Goal: Entertainment & Leisure: Consume media (video, audio)

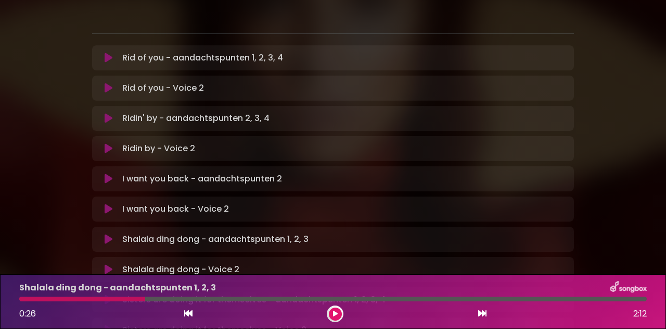
scroll to position [208, 0]
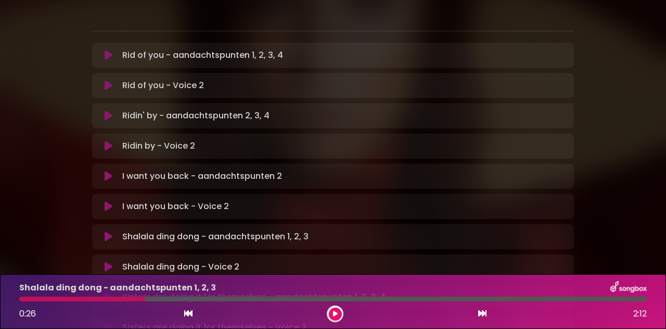
click at [106, 231] on icon at bounding box center [109, 236] width 8 height 10
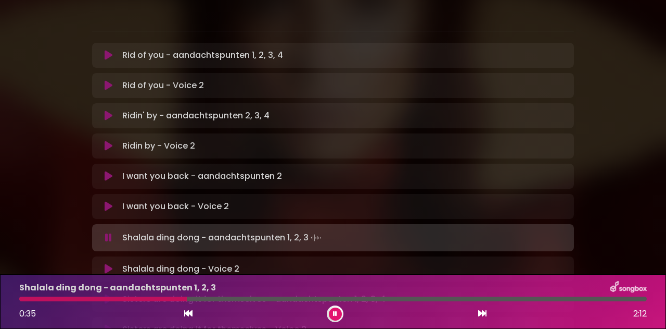
click at [109, 201] on icon at bounding box center [109, 206] width 8 height 10
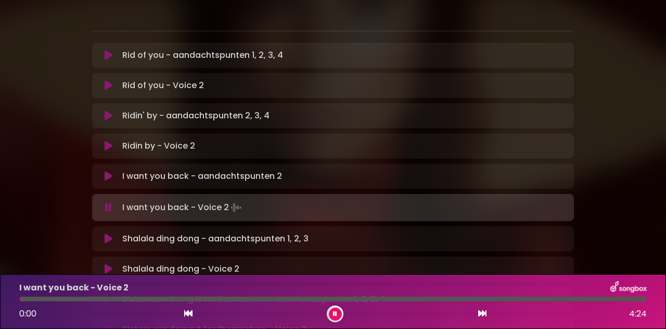
click at [109, 233] on icon at bounding box center [109, 238] width 8 height 10
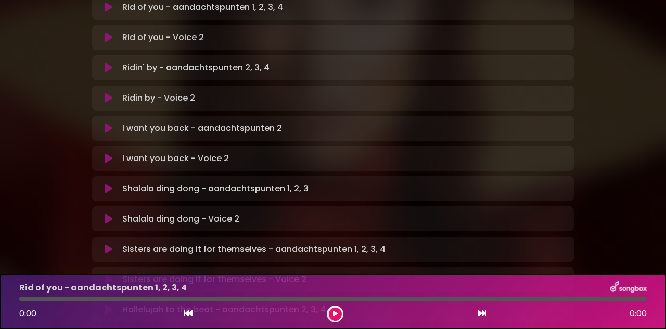
scroll to position [260, 0]
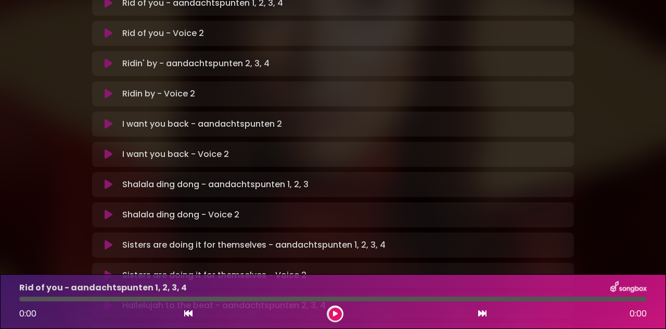
click at [106, 209] on icon at bounding box center [109, 214] width 8 height 10
